Goal: Transaction & Acquisition: Purchase product/service

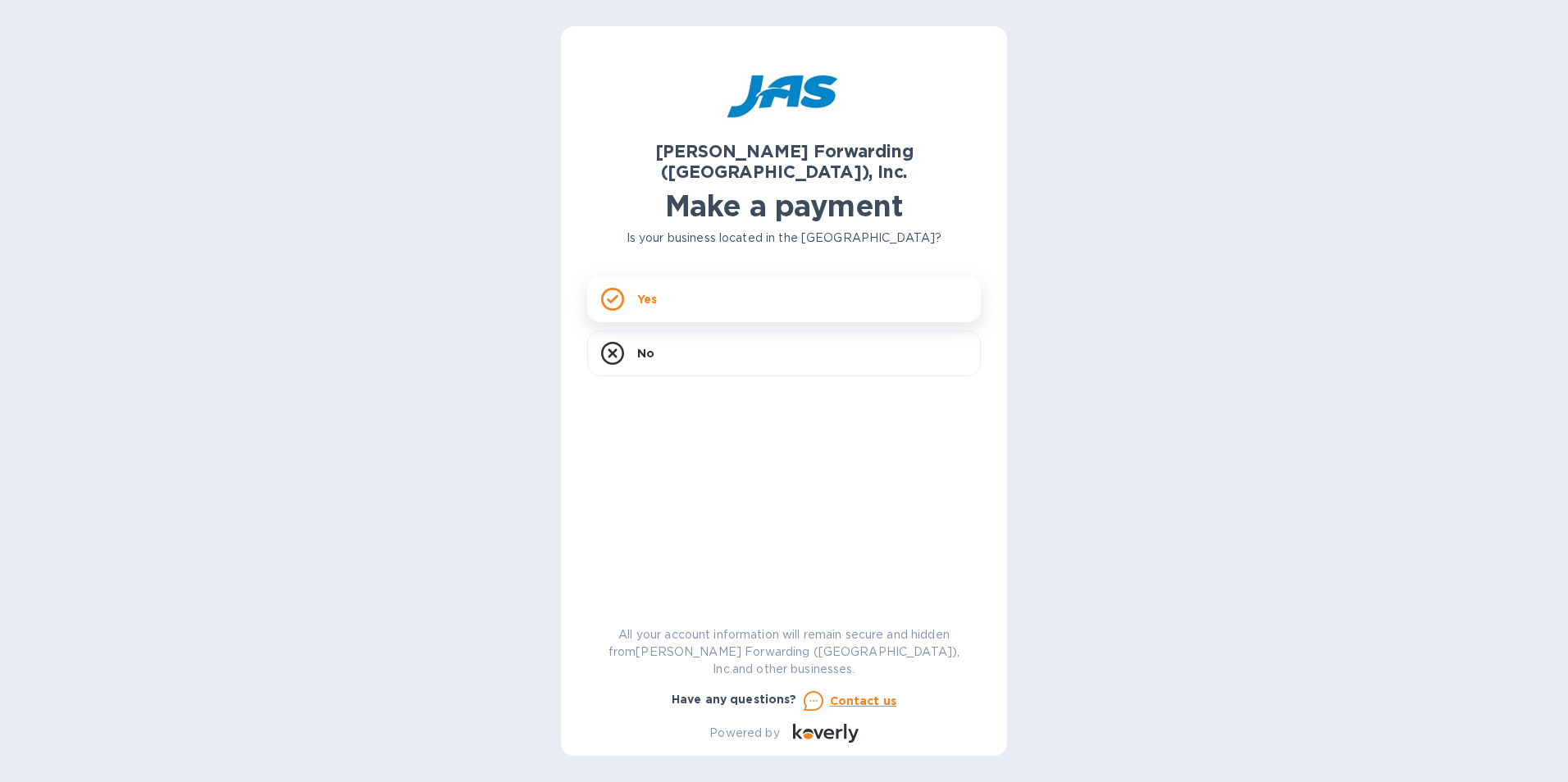
click at [642, 276] on div "Yes" at bounding box center [783, 299] width 393 height 46
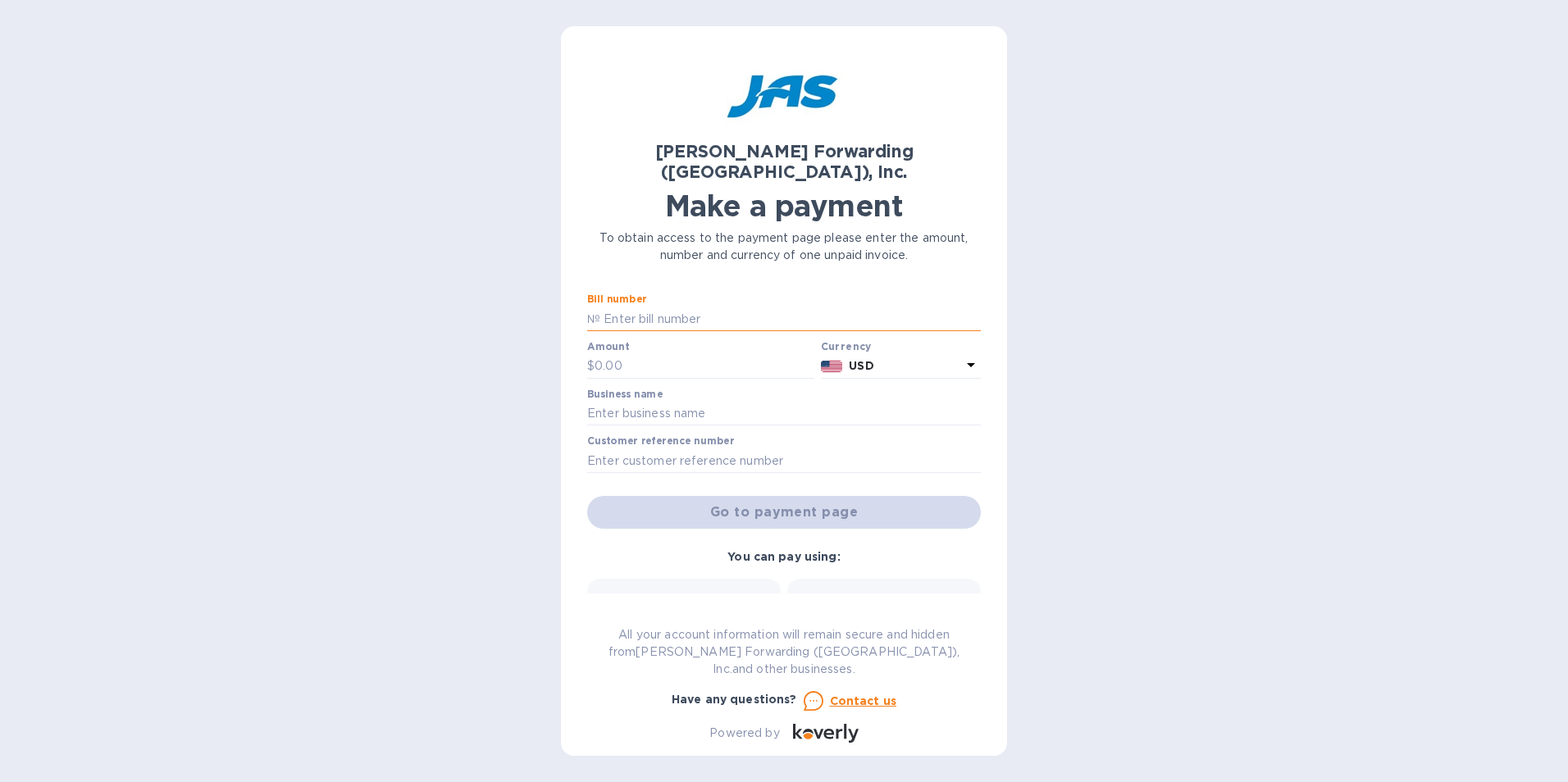
click at [644, 307] on input "text" at bounding box center [790, 318] width 381 height 25
type input "DEN503342863"
type input "663.00"
type input "Waterstone, LLC"
type input "WATFAUMHQ"
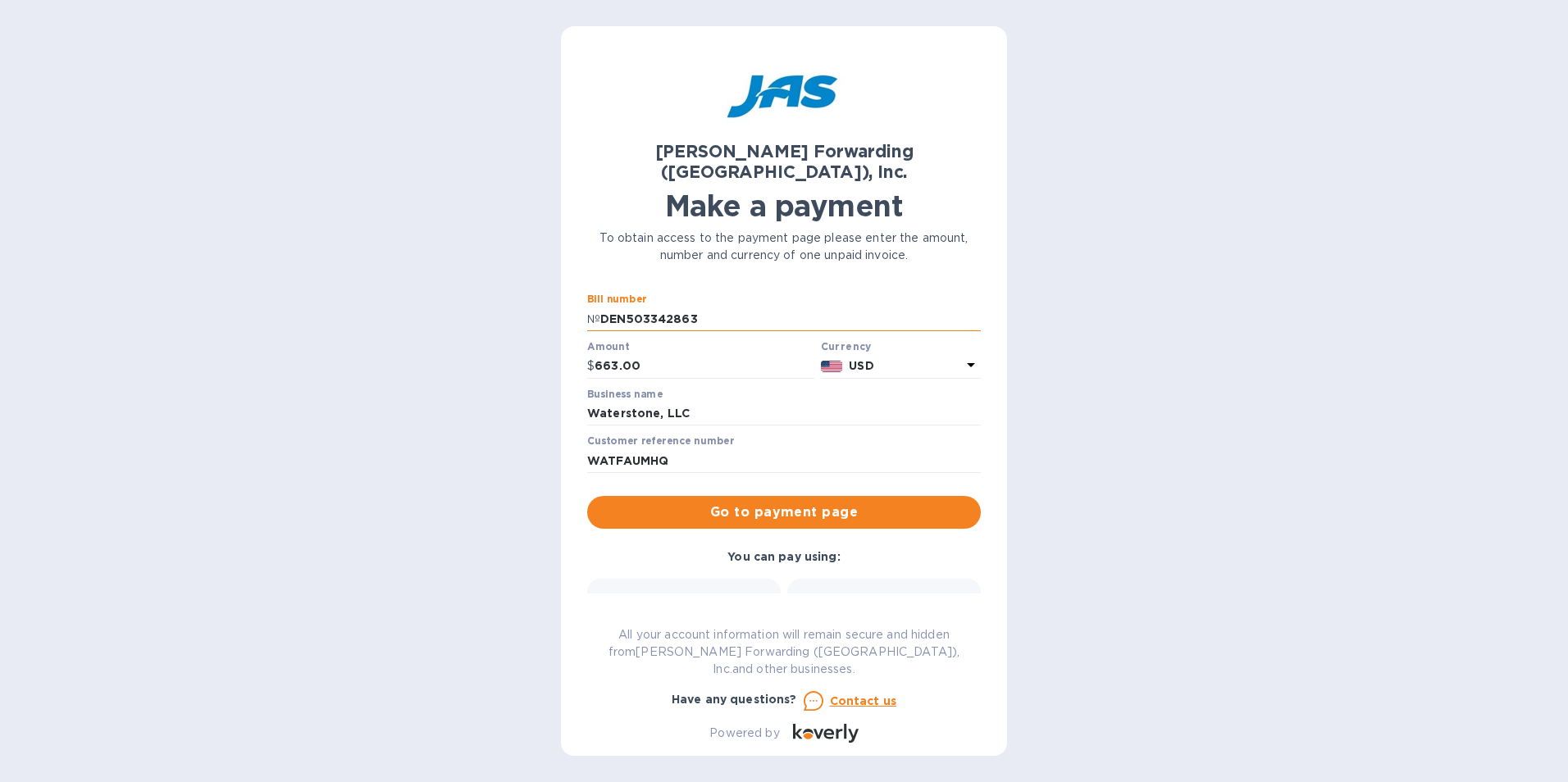
drag, startPoint x: 714, startPoint y: 300, endPoint x: 599, endPoint y: 289, distance: 115.5
click at [599, 307] on div "№ DEN503342863" at bounding box center [783, 318] width 393 height 25
type input "SAN503356015"
click at [641, 354] on input "663.00" at bounding box center [704, 366] width 220 height 25
drag, startPoint x: 635, startPoint y: 349, endPoint x: 574, endPoint y: 341, distance: 61.5
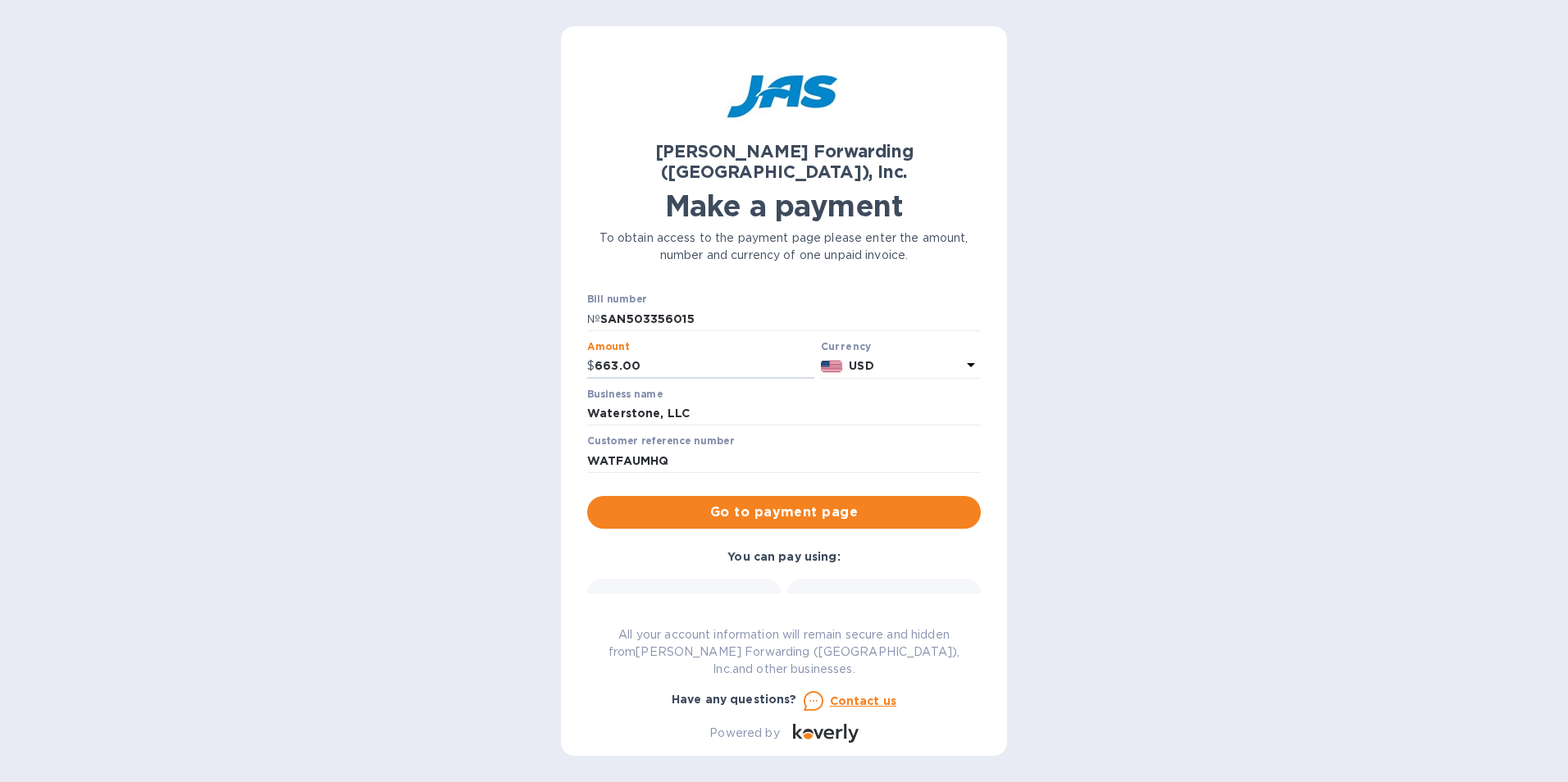
click at [574, 341] on div "[PERSON_NAME] Forwarding ([GEOGRAPHIC_DATA]), Inc. Make a payment To obtain acc…" at bounding box center [783, 391] width 446 height 729
click at [649, 354] on input "663.00" at bounding box center [704, 366] width 220 height 25
drag, startPoint x: 649, startPoint y: 343, endPoint x: 591, endPoint y: 343, distance: 58.0
click at [591, 354] on div "$ 663.00" at bounding box center [700, 366] width 227 height 25
type input "7,500"
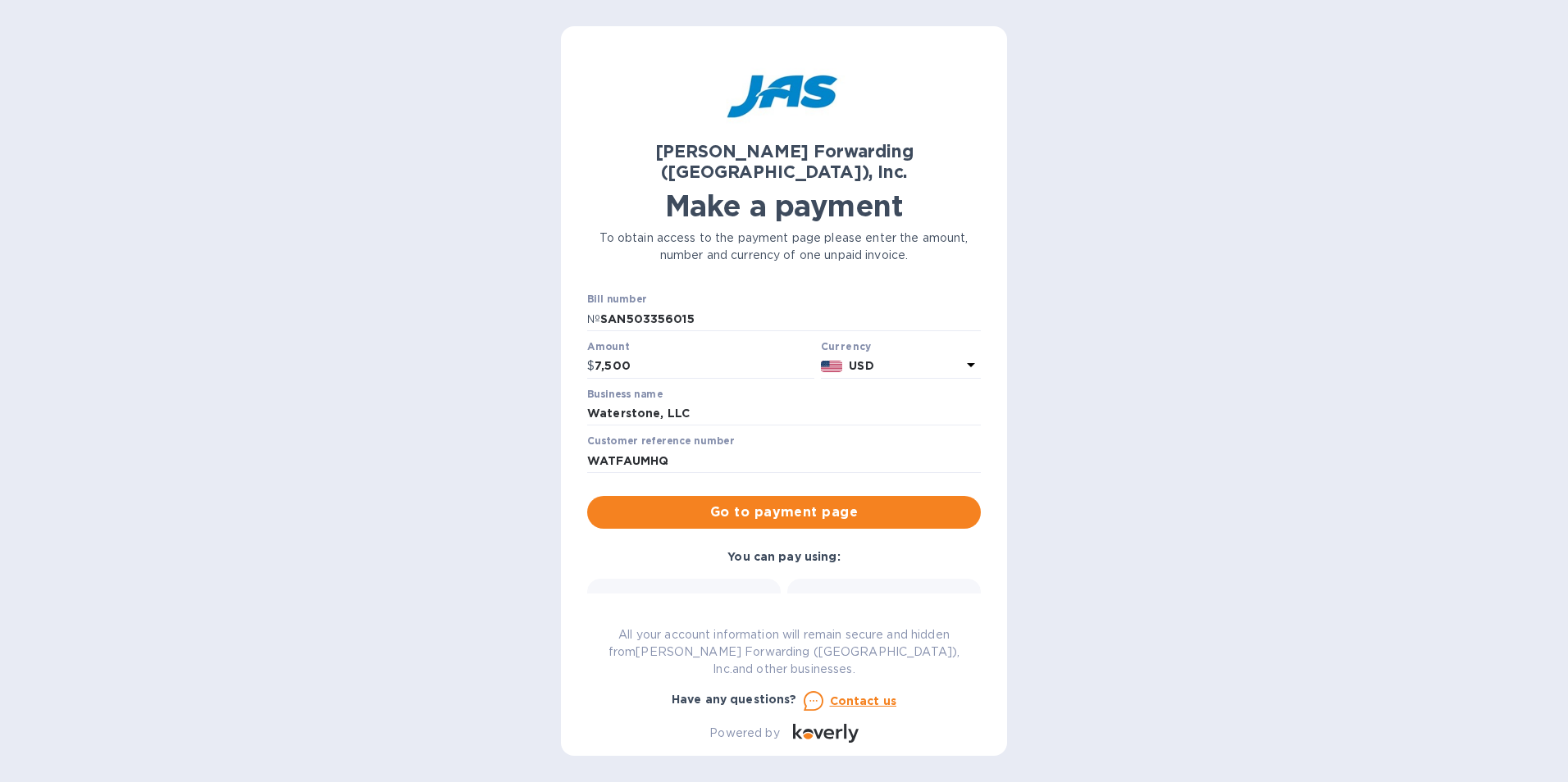
click at [465, 416] on div "[PERSON_NAME] Forwarding ([GEOGRAPHIC_DATA]), Inc. Make a payment To obtain acc…" at bounding box center [784, 391] width 1568 height 782
click at [702, 503] on span "Go to payment page" at bounding box center [784, 513] width 367 height 20
